Goal: Task Accomplishment & Management: Use online tool/utility

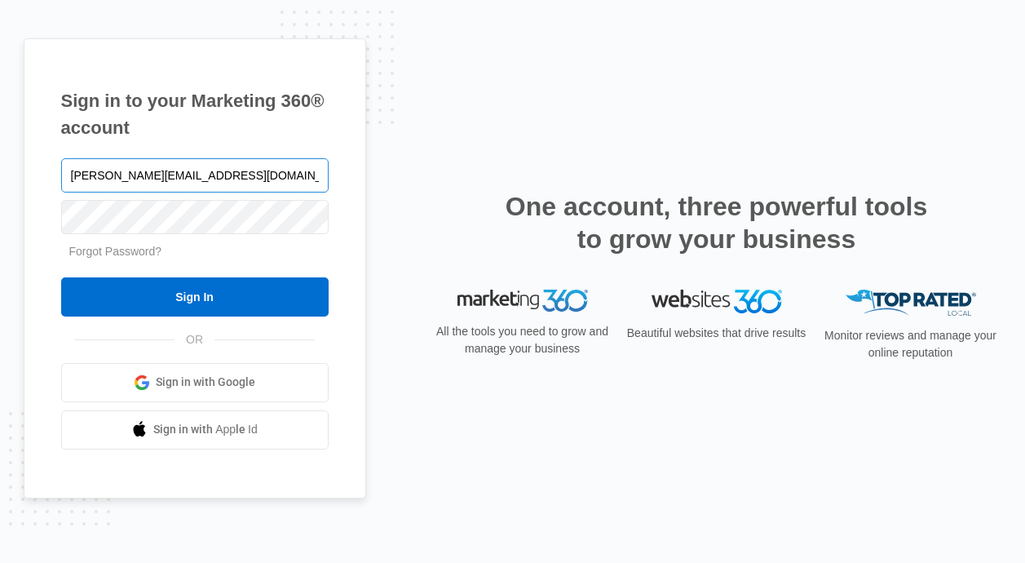
type input "[PERSON_NAME][EMAIL_ADDRESS][DOMAIN_NAME]"
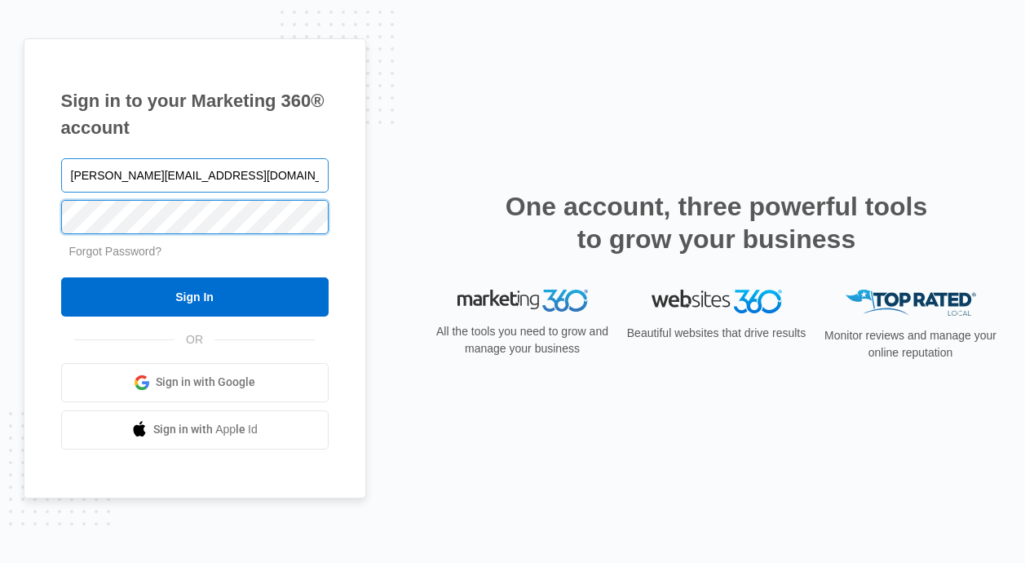
click at [194, 296] on input "Sign In" at bounding box center [194, 296] width 267 height 39
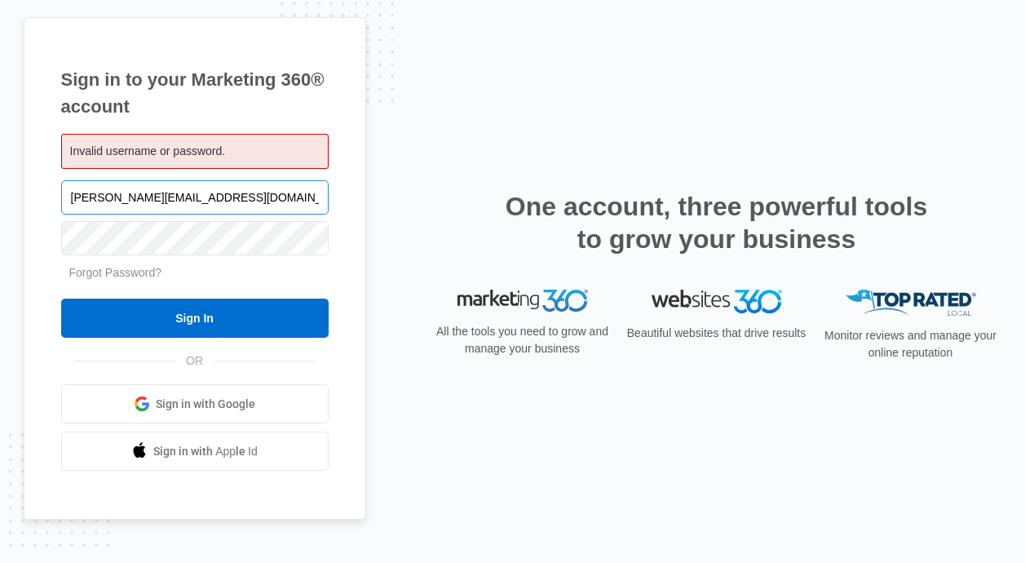
click at [217, 195] on input "[PERSON_NAME][EMAIL_ADDRESS][DOMAIN_NAME]" at bounding box center [194, 197] width 267 height 34
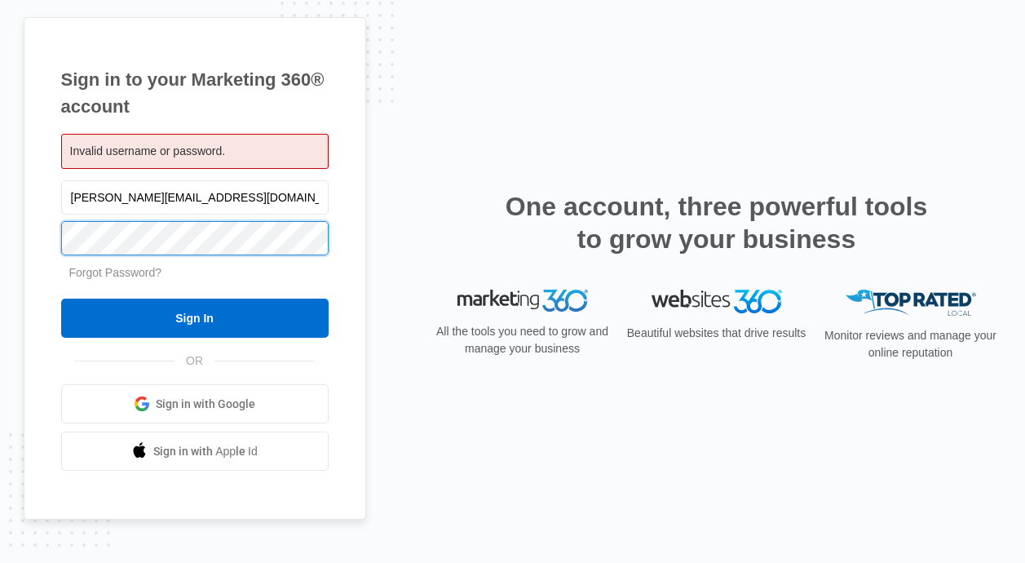
click at [194, 318] on input "Sign In" at bounding box center [194, 317] width 267 height 39
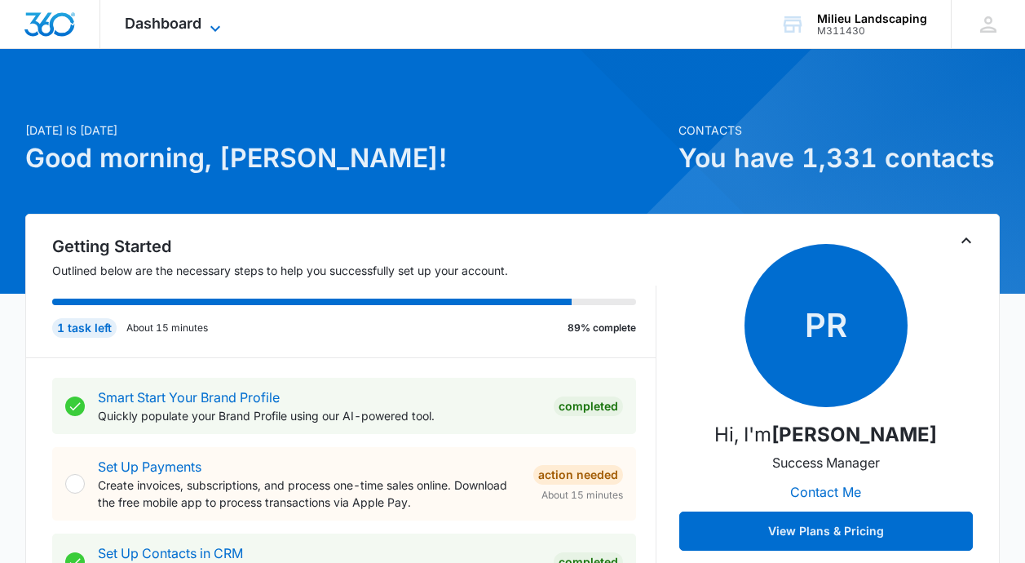
click at [186, 16] on span "Dashboard" at bounding box center [163, 23] width 77 height 17
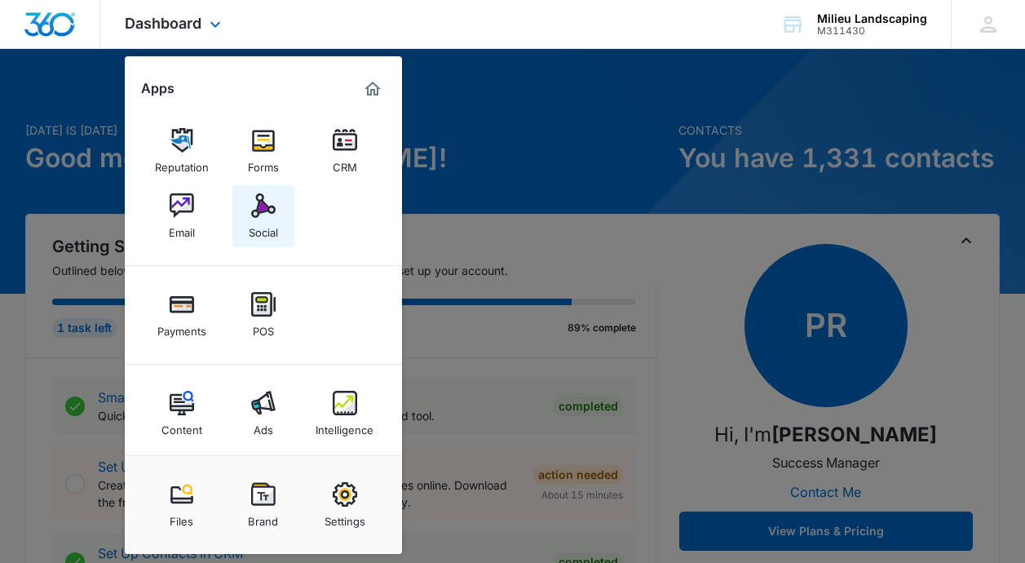
click at [276, 216] on link "Social" at bounding box center [263, 216] width 62 height 62
